Goal: Information Seeking & Learning: Learn about a topic

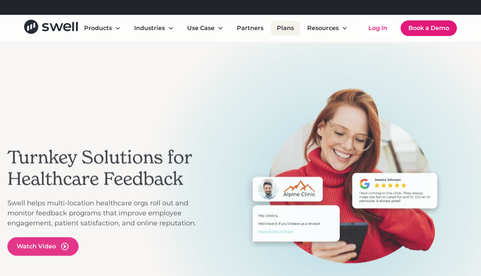
click at [293, 29] on link "Plans" at bounding box center [285, 28] width 29 height 15
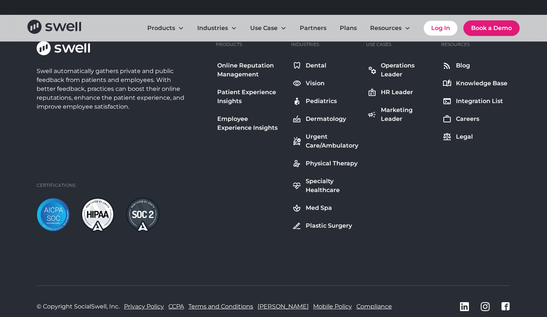
scroll to position [2789, 0]
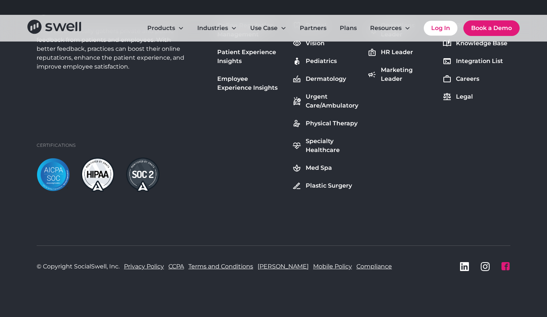
click at [508, 265] on icon at bounding box center [506, 266] width 8 height 8
click at [467, 271] on div "LinkedIn icon" at bounding box center [464, 266] width 9 height 9
click at [351, 27] on link "Plans" at bounding box center [348, 28] width 29 height 15
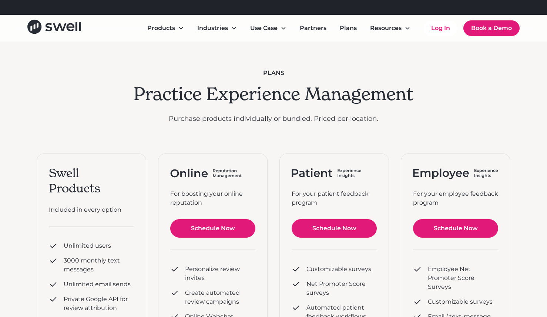
scroll to position [14, 0]
